Goal: Check status: Check status

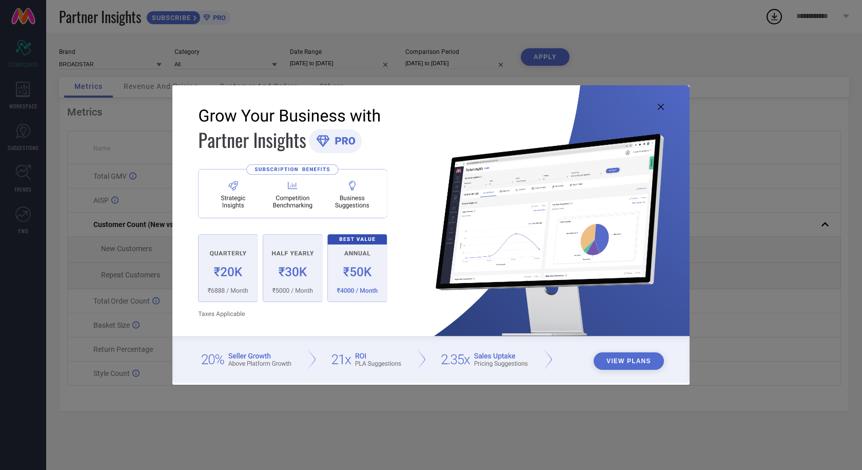
click at [660, 106] on icon at bounding box center [661, 107] width 6 height 6
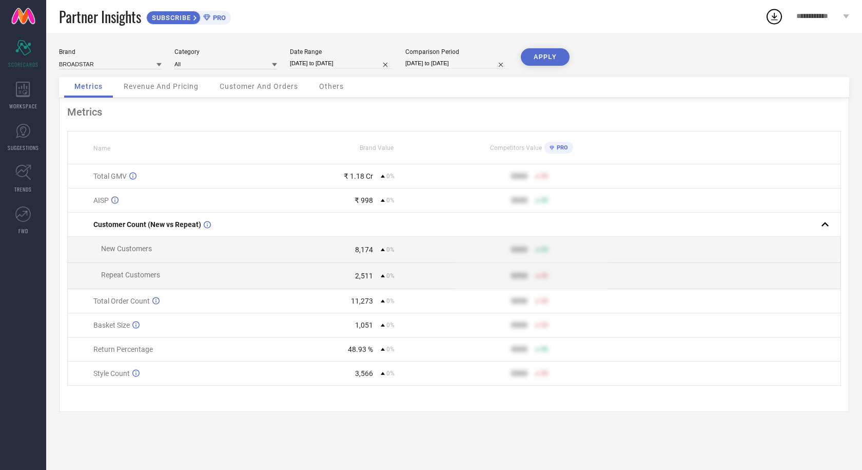
click at [333, 62] on input "[DATE] to [DATE]" at bounding box center [341, 63] width 103 height 11
select select "6"
select select "2025"
select select "7"
select select "2025"
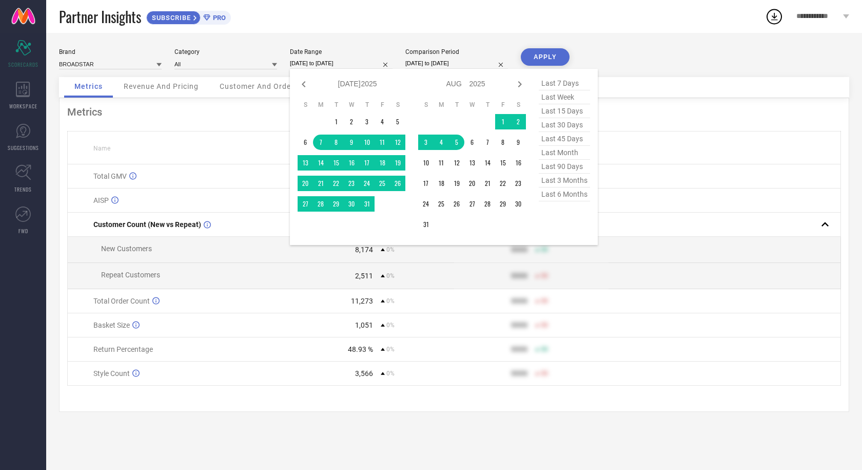
click at [562, 125] on span "last 30 days" at bounding box center [564, 125] width 51 height 14
type input "[DATE] to [DATE]"
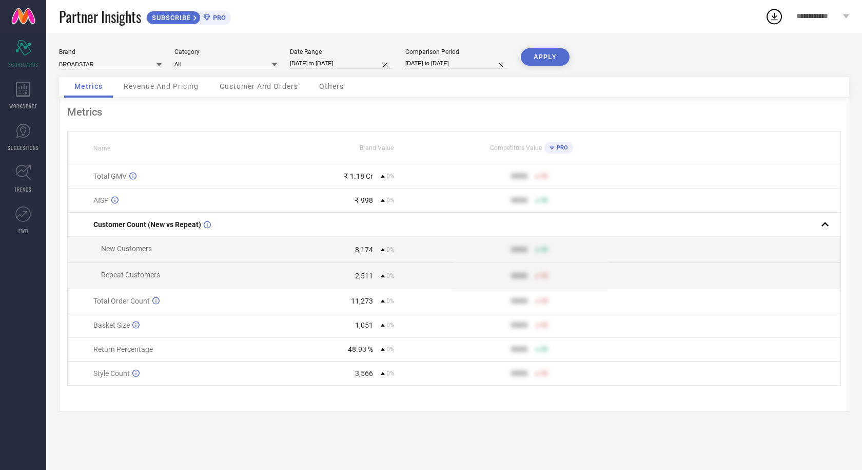
click at [457, 64] on input "[DATE] to [DATE]" at bounding box center [456, 63] width 103 height 11
select select "6"
select select "2025"
select select "7"
select select "2025"
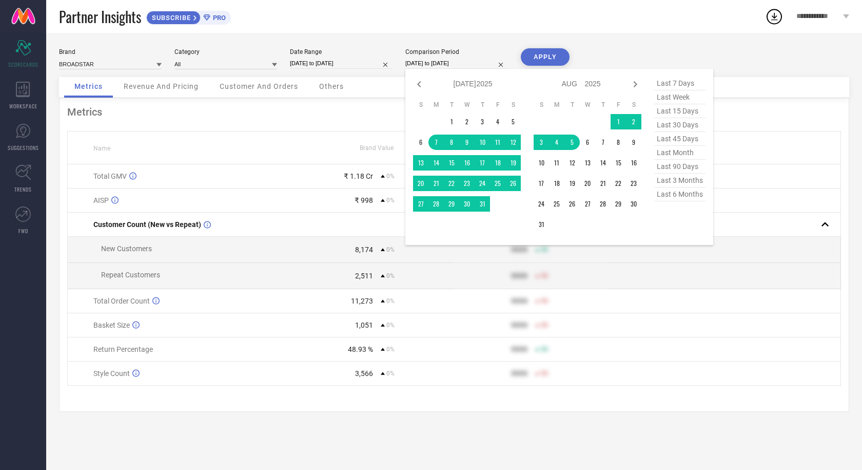
click at [678, 125] on span "last 30 days" at bounding box center [679, 125] width 51 height 14
type input "[DATE] to [DATE]"
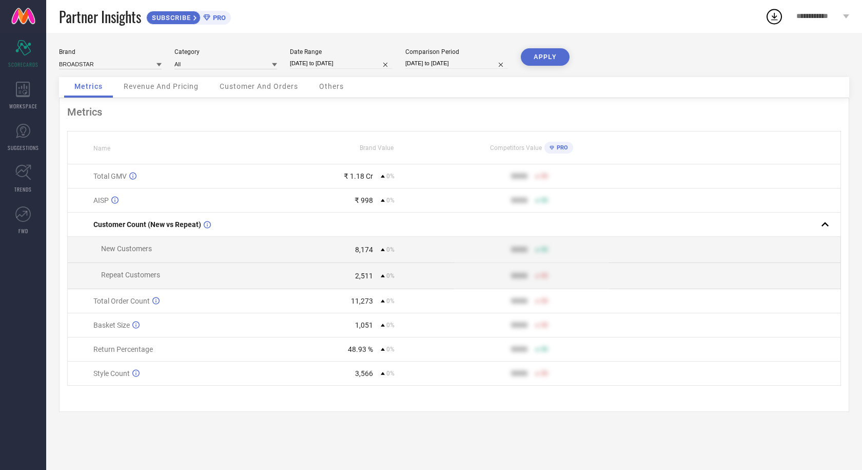
click at [555, 57] on button "APPLY" at bounding box center [545, 56] width 49 height 17
click at [327, 61] on input "[DATE] to [DATE]" at bounding box center [341, 63] width 103 height 11
select select "7"
select select "2025"
select select "8"
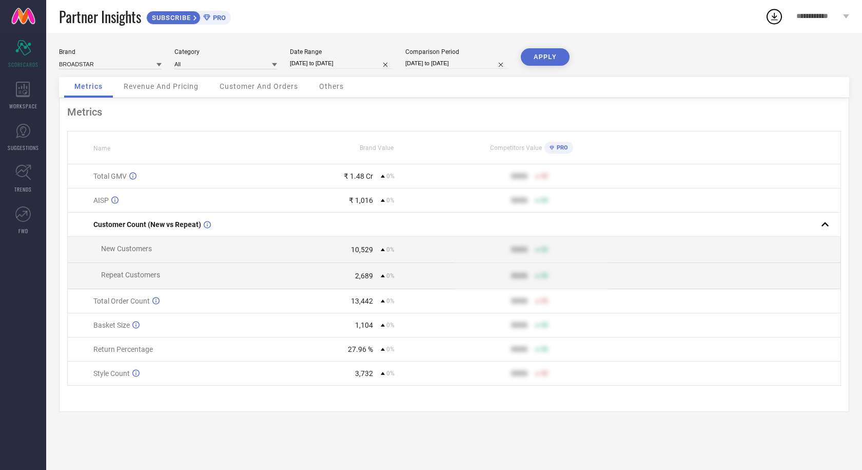
select select "2025"
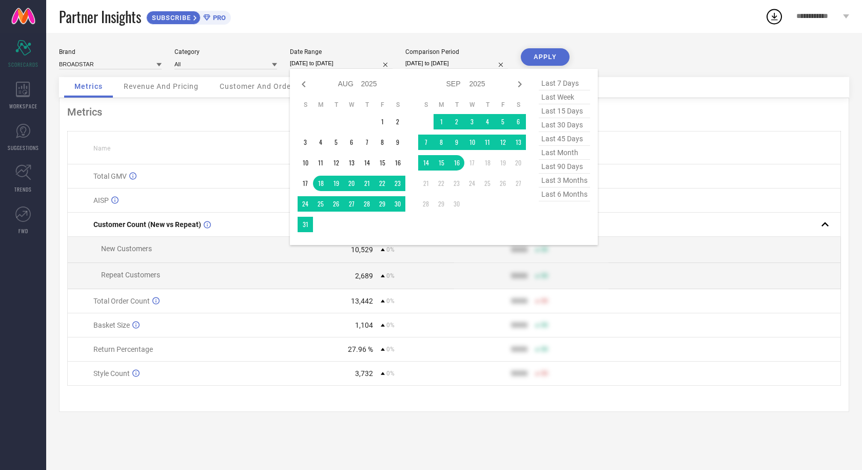
click at [548, 141] on span "last 45 days" at bounding box center [564, 139] width 51 height 14
type input "[DATE] to [DATE]"
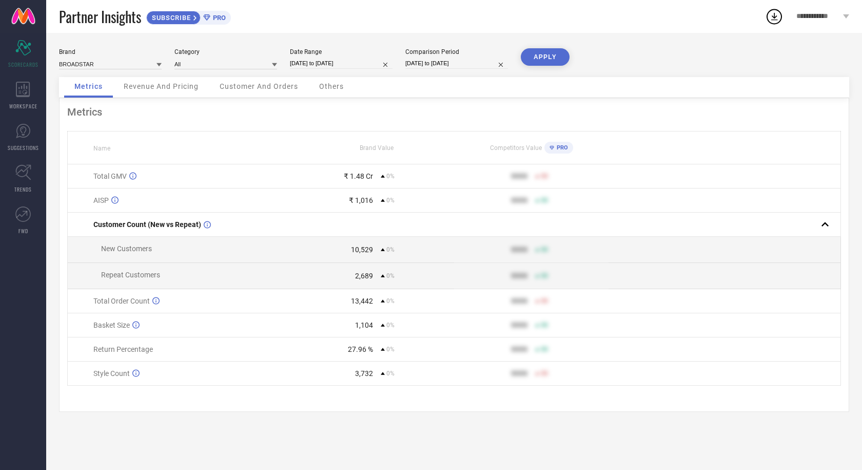
select select "7"
select select "2025"
select select "8"
select select "2025"
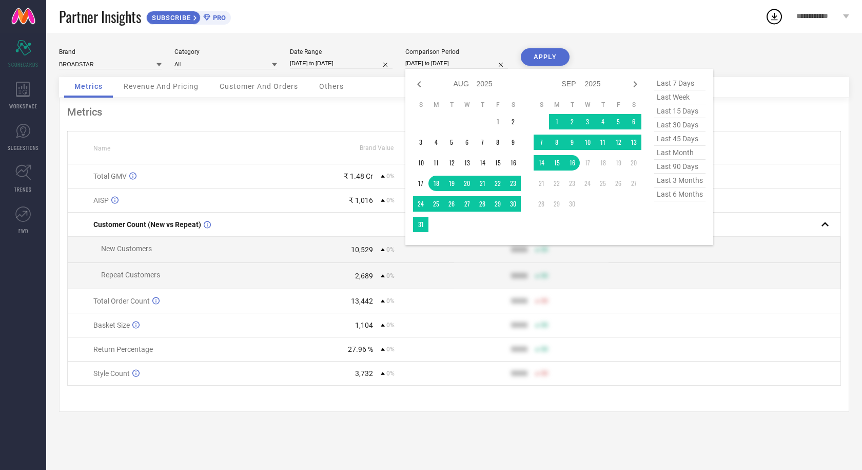
click at [444, 64] on input "[DATE] to [DATE]" at bounding box center [456, 63] width 103 height 11
click at [670, 142] on span "last 45 days" at bounding box center [679, 139] width 51 height 14
type input "[DATE] to [DATE]"
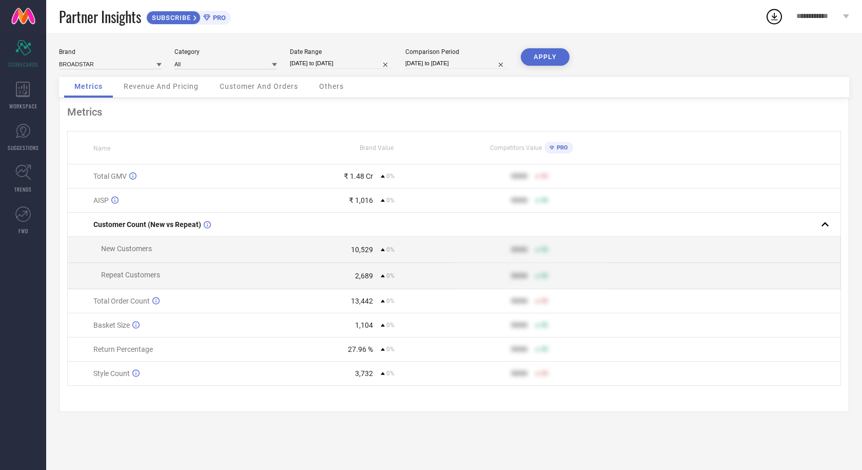
click at [558, 59] on button "APPLY" at bounding box center [545, 56] width 49 height 17
click at [324, 61] on input "[DATE] to [DATE]" at bounding box center [341, 63] width 103 height 11
select select "7"
select select "2025"
select select "8"
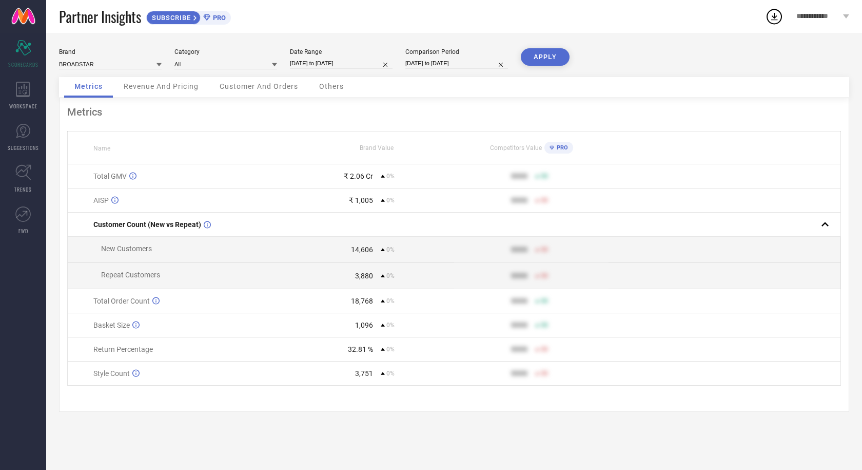
select select "2025"
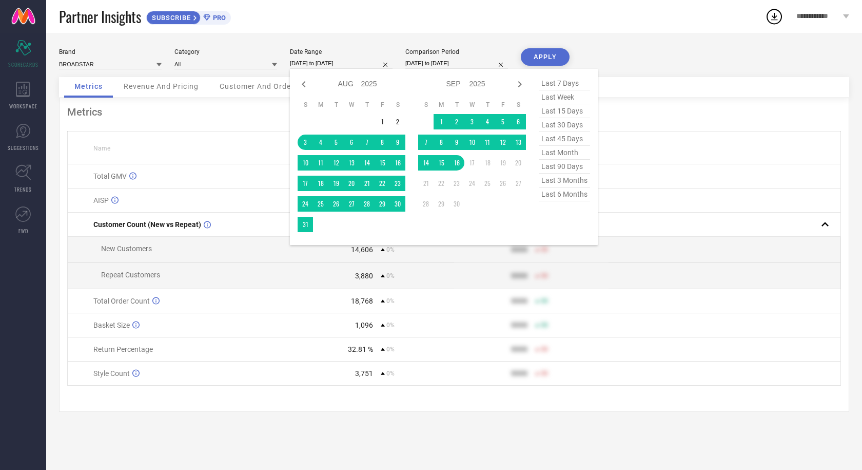
click at [560, 170] on span "last 90 days" at bounding box center [564, 167] width 51 height 14
type input "[DATE] to [DATE]"
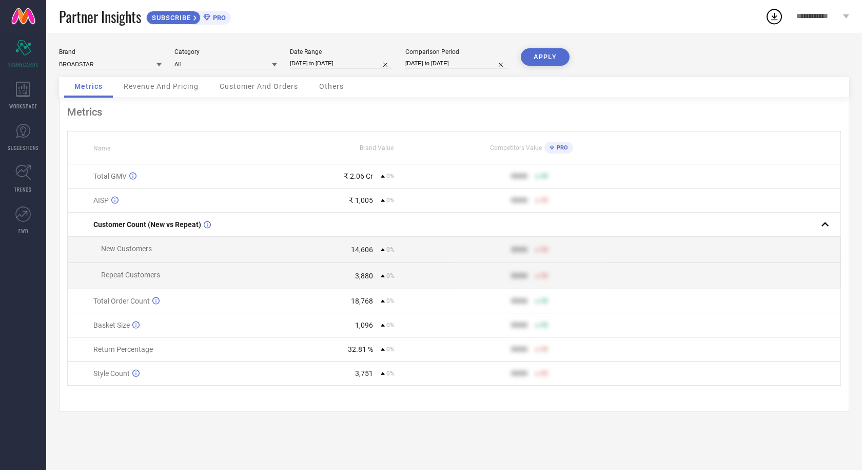
click at [439, 64] on input "[DATE] to [DATE]" at bounding box center [456, 63] width 103 height 11
select select "7"
select select "2025"
select select "8"
select select "2025"
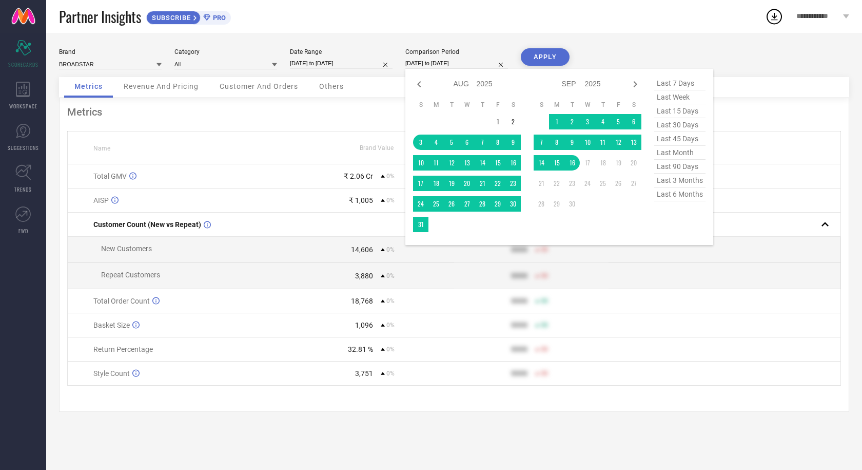
click at [680, 171] on span "last 90 days" at bounding box center [679, 167] width 51 height 14
type input "[DATE] to [DATE]"
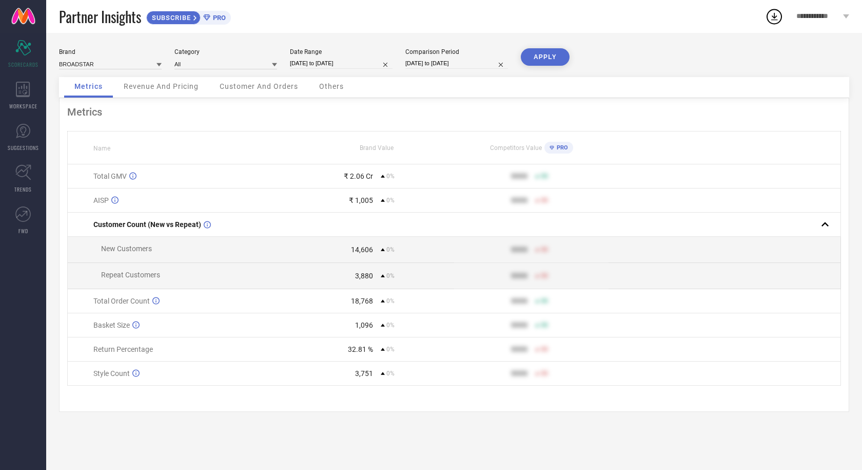
click at [547, 54] on button "APPLY" at bounding box center [545, 56] width 49 height 17
